Goal: Task Accomplishment & Management: Manage account settings

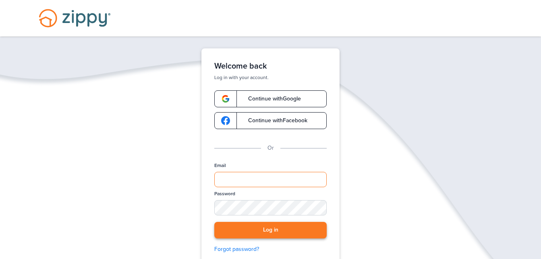
type input "**********"
click at [257, 235] on button "Log in" at bounding box center [270, 230] width 112 height 17
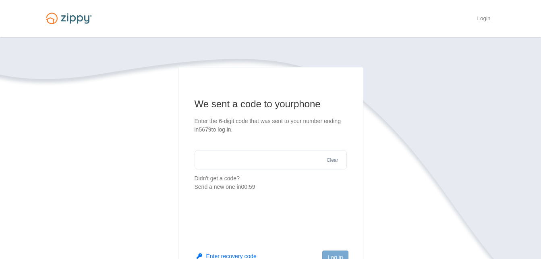
click at [227, 165] on input "text" at bounding box center [271, 159] width 152 height 19
